Goal: Task Accomplishment & Management: Use online tool/utility

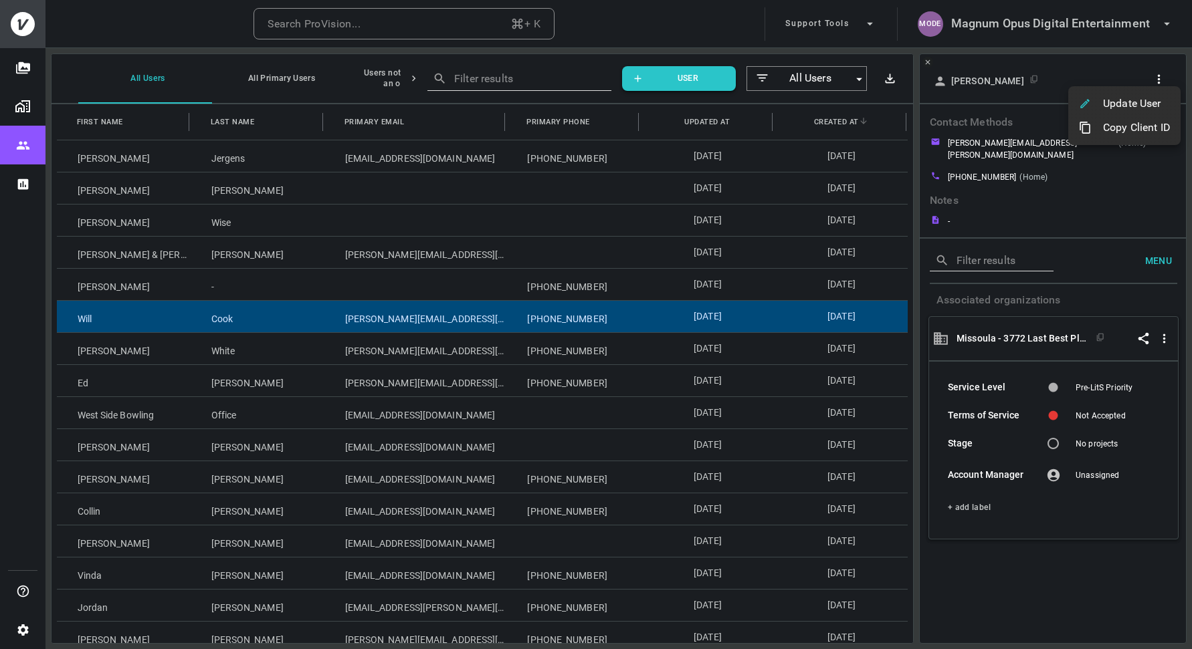
scroll to position [57, 0]
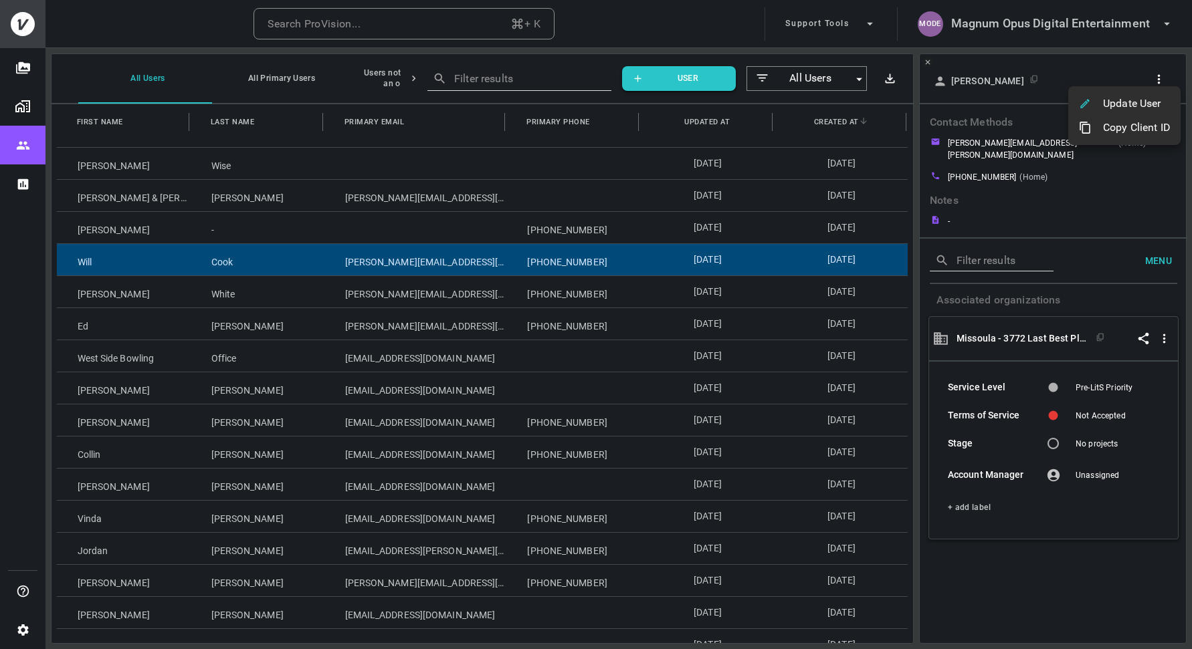
click at [1012, 30] on div at bounding box center [596, 324] width 1192 height 649
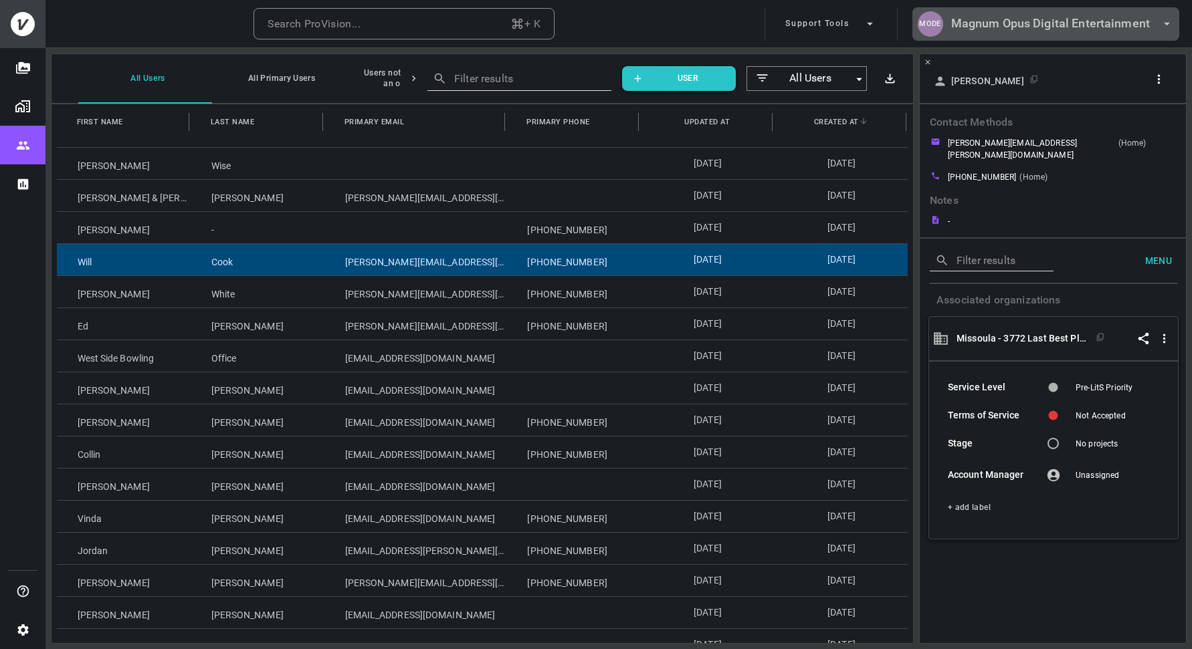
click at [1018, 25] on h6 "Magnum Opus Digital Entertainment" at bounding box center [1050, 23] width 199 height 19
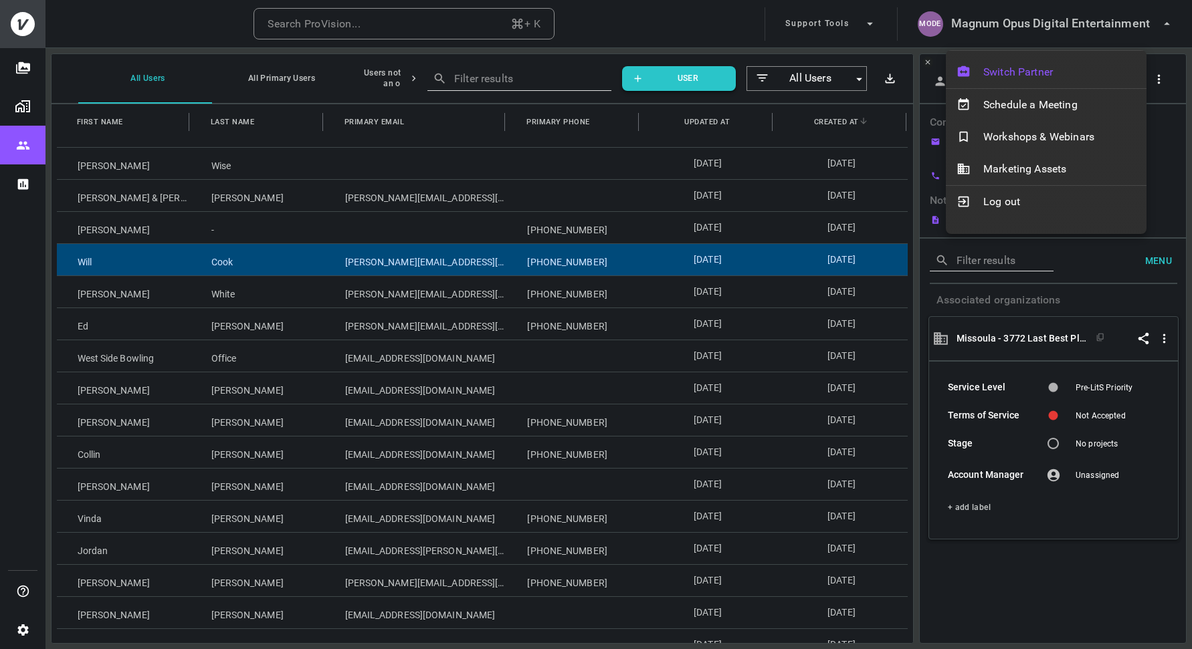
click at [1000, 72] on span "Switch Partner" at bounding box center [1059, 72] width 152 height 16
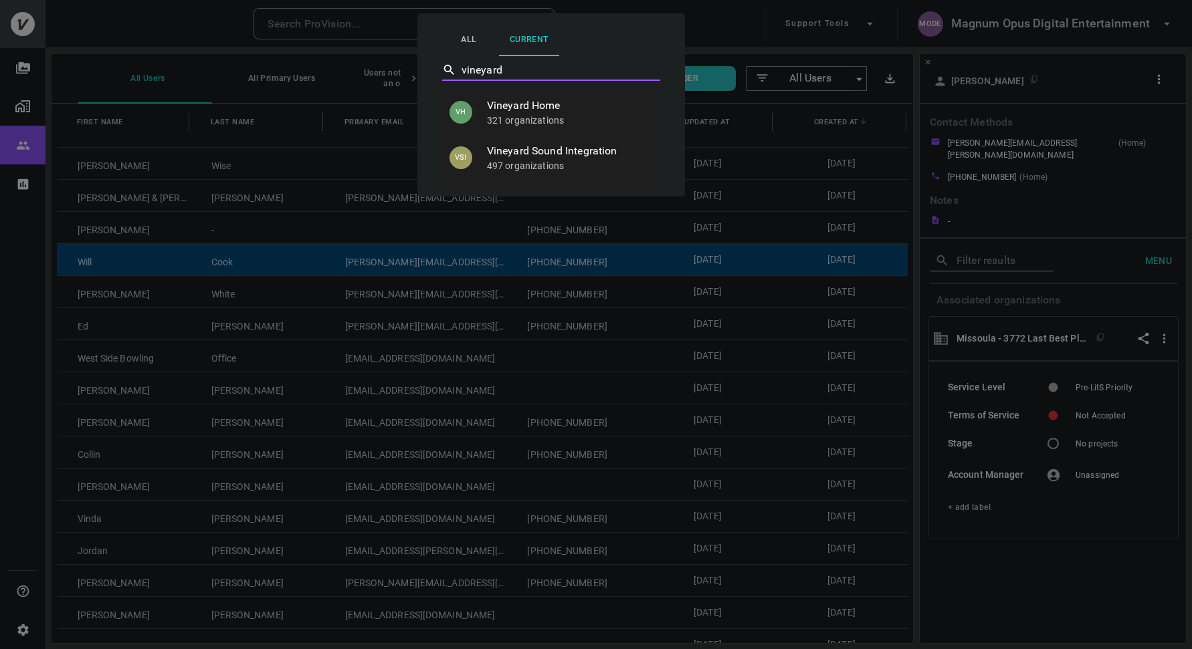
type input "Vineyard Home"
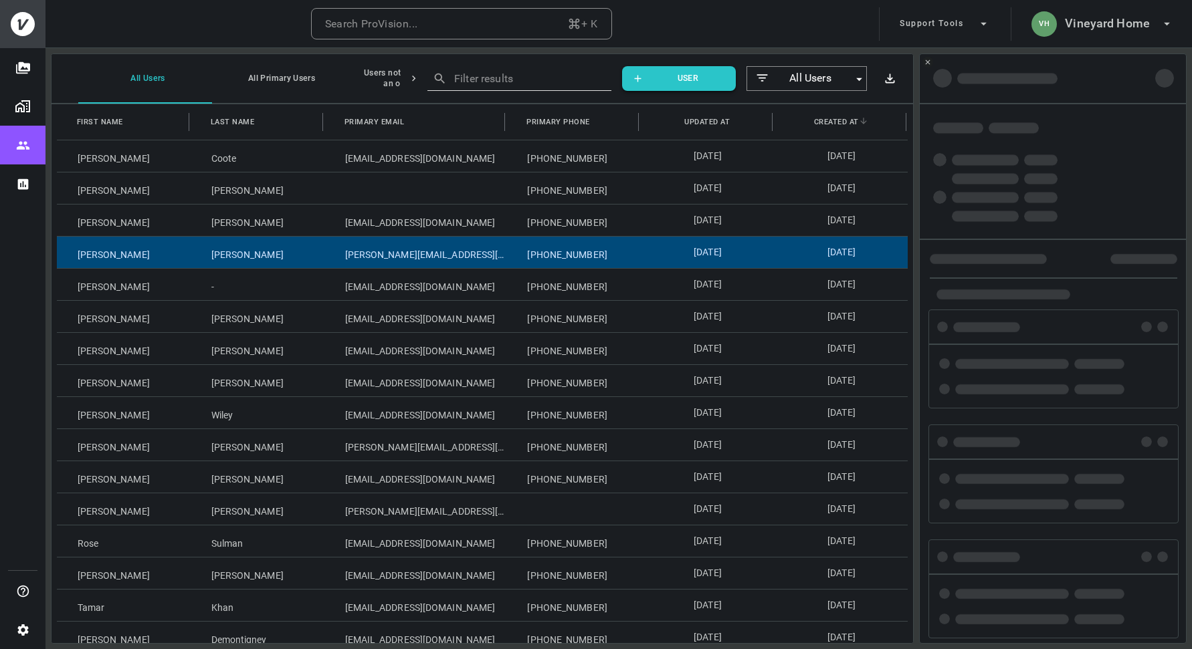
drag, startPoint x: 244, startPoint y: 250, endPoint x: 187, endPoint y: 248, distance: 56.9
click at [244, 250] on div "[PERSON_NAME]" at bounding box center [258, 252] width 134 height 31
click at [191, 248] on div "[PERSON_NAME]" at bounding box center [258, 252] width 134 height 31
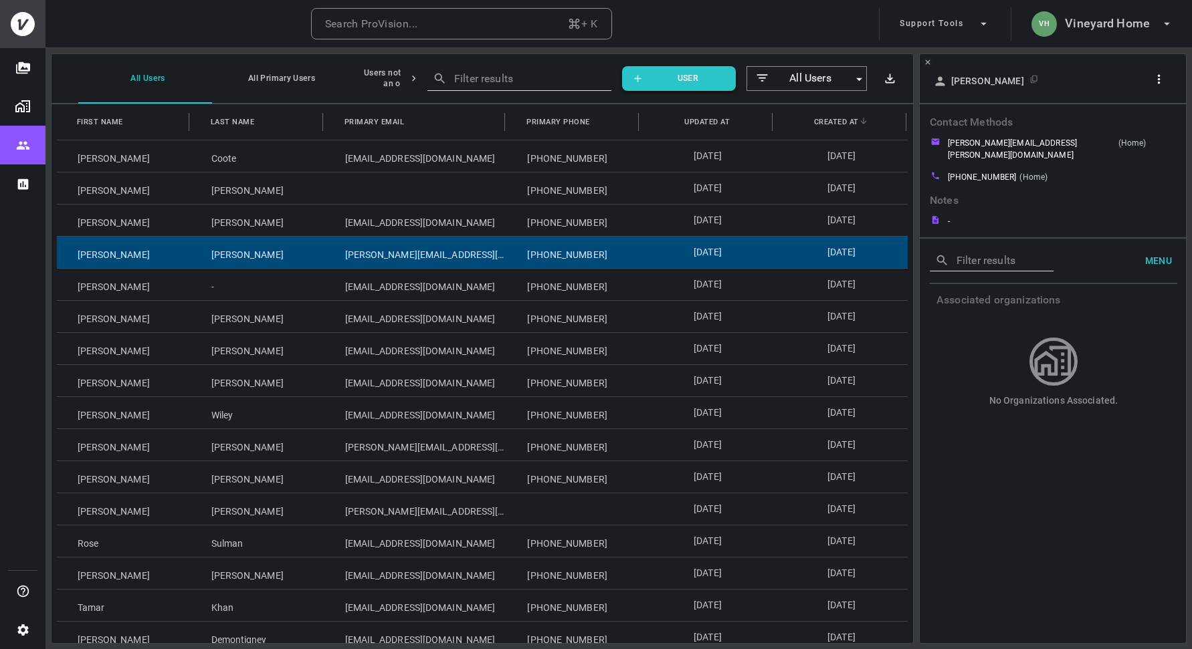
click at [1163, 80] on icon "button" at bounding box center [1158, 79] width 14 height 14
click at [1142, 126] on p "Copy Client ID" at bounding box center [1136, 128] width 67 height 16
